Goal: Information Seeking & Learning: Check status

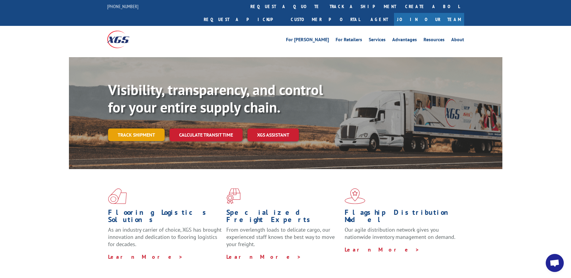
click at [136, 129] on link "Track shipment" at bounding box center [136, 135] width 57 height 13
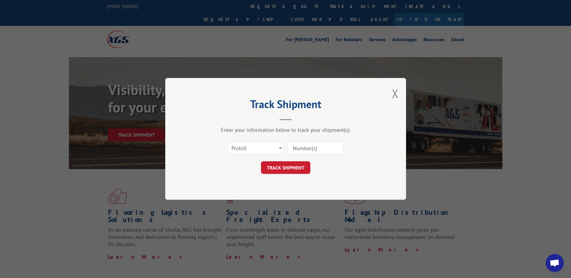
click at [308, 145] on input at bounding box center [315, 148] width 55 height 13
paste input "17612912"
type input "17612912"
click at [287, 164] on button "TRACK SHIPMENT" at bounding box center [285, 168] width 49 height 13
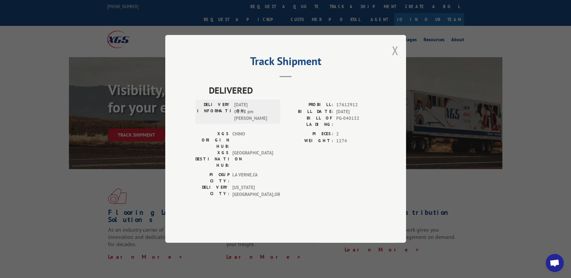
click at [398, 58] on button "Close modal" at bounding box center [395, 50] width 7 height 16
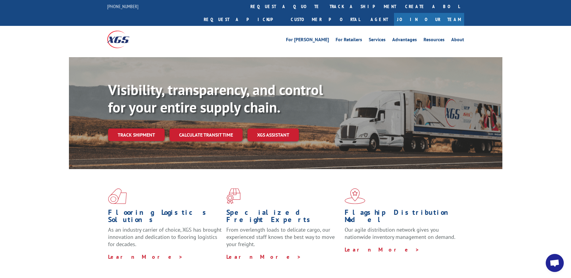
click at [140, 129] on link "Track shipment" at bounding box center [136, 135] width 57 height 13
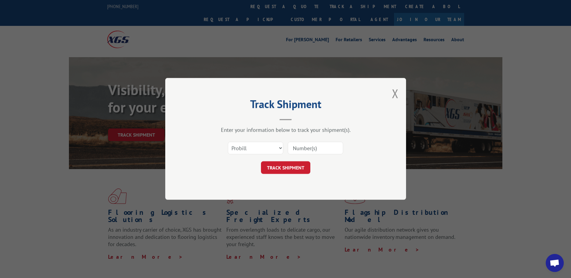
click at [331, 150] on input at bounding box center [315, 148] width 55 height 13
paste input "17612912"
type input "17612912"
drag, startPoint x: 326, startPoint y: 149, endPoint x: 348, endPoint y: 138, distance: 25.3
click at [268, 146] on div "Select category... Probill BOL PO 17612912" at bounding box center [285, 148] width 181 height 20
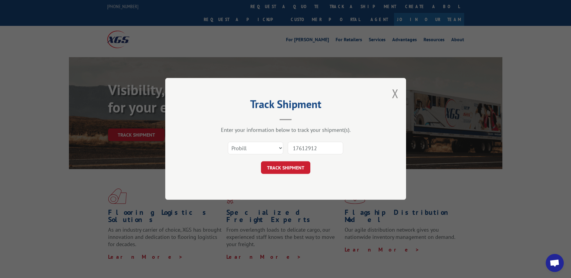
click at [364, 159] on form "Select category... Probill BOL PO 17612912 TRACK SHIPMENT" at bounding box center [285, 156] width 181 height 36
drag, startPoint x: 321, startPoint y: 148, endPoint x: 344, endPoint y: 148, distance: 22.9
click at [283, 147] on div "Select category... Probill BOL PO 17612912" at bounding box center [285, 148] width 181 height 20
